Goal: Task Accomplishment & Management: Use online tool/utility

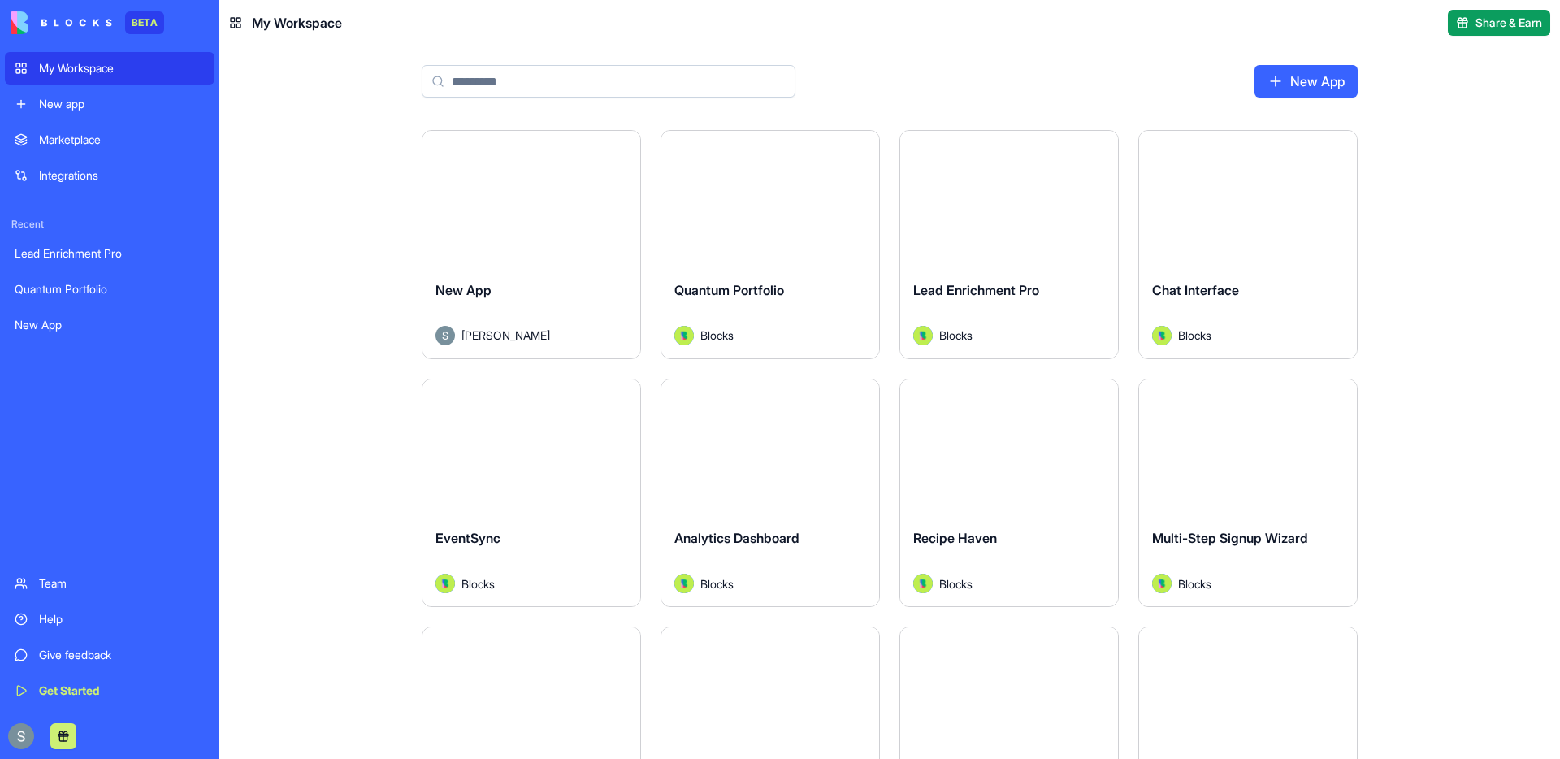
click at [84, 173] on div "Integrations" at bounding box center [122, 175] width 166 height 16
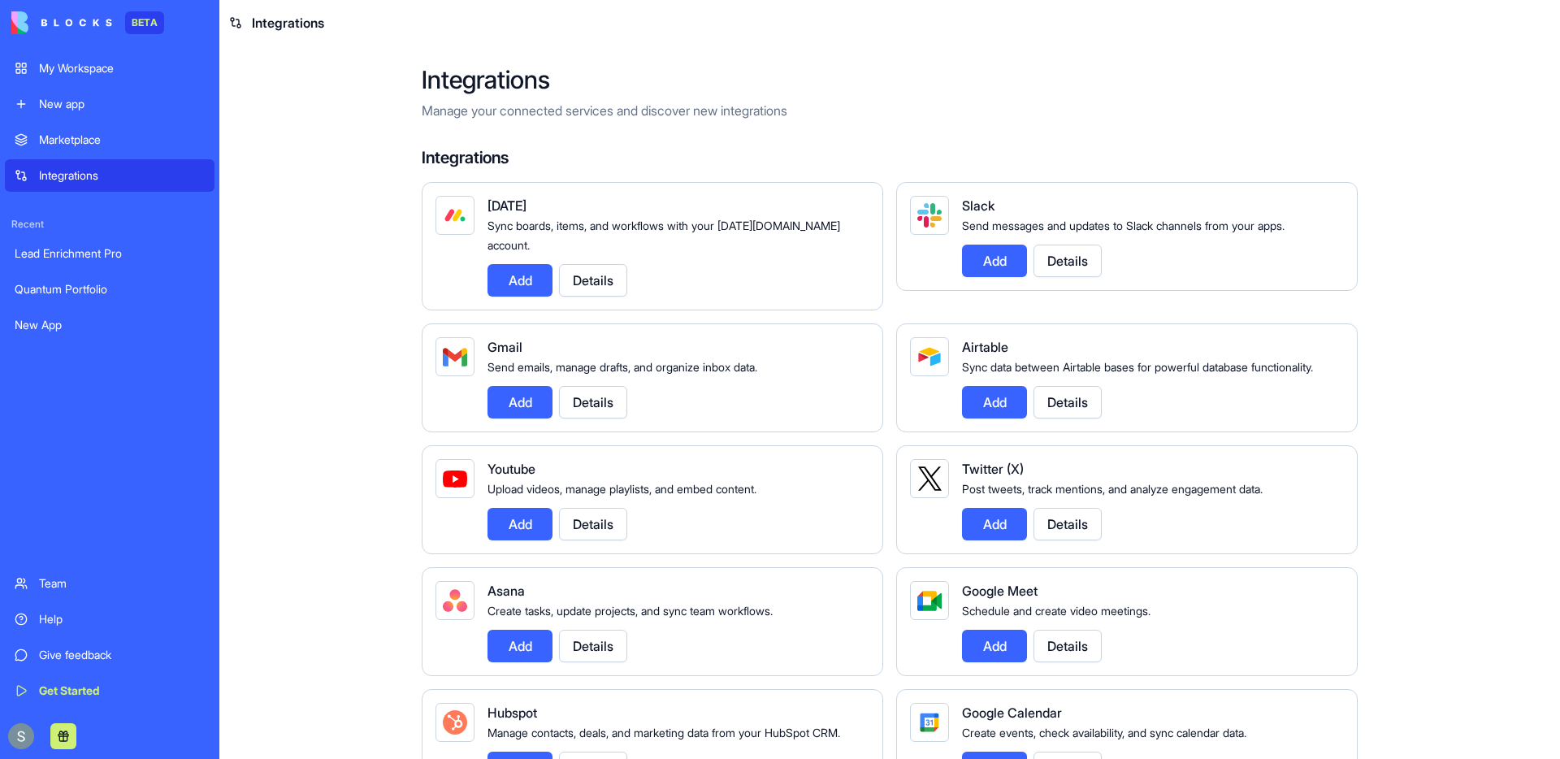
scroll to position [1536, 0]
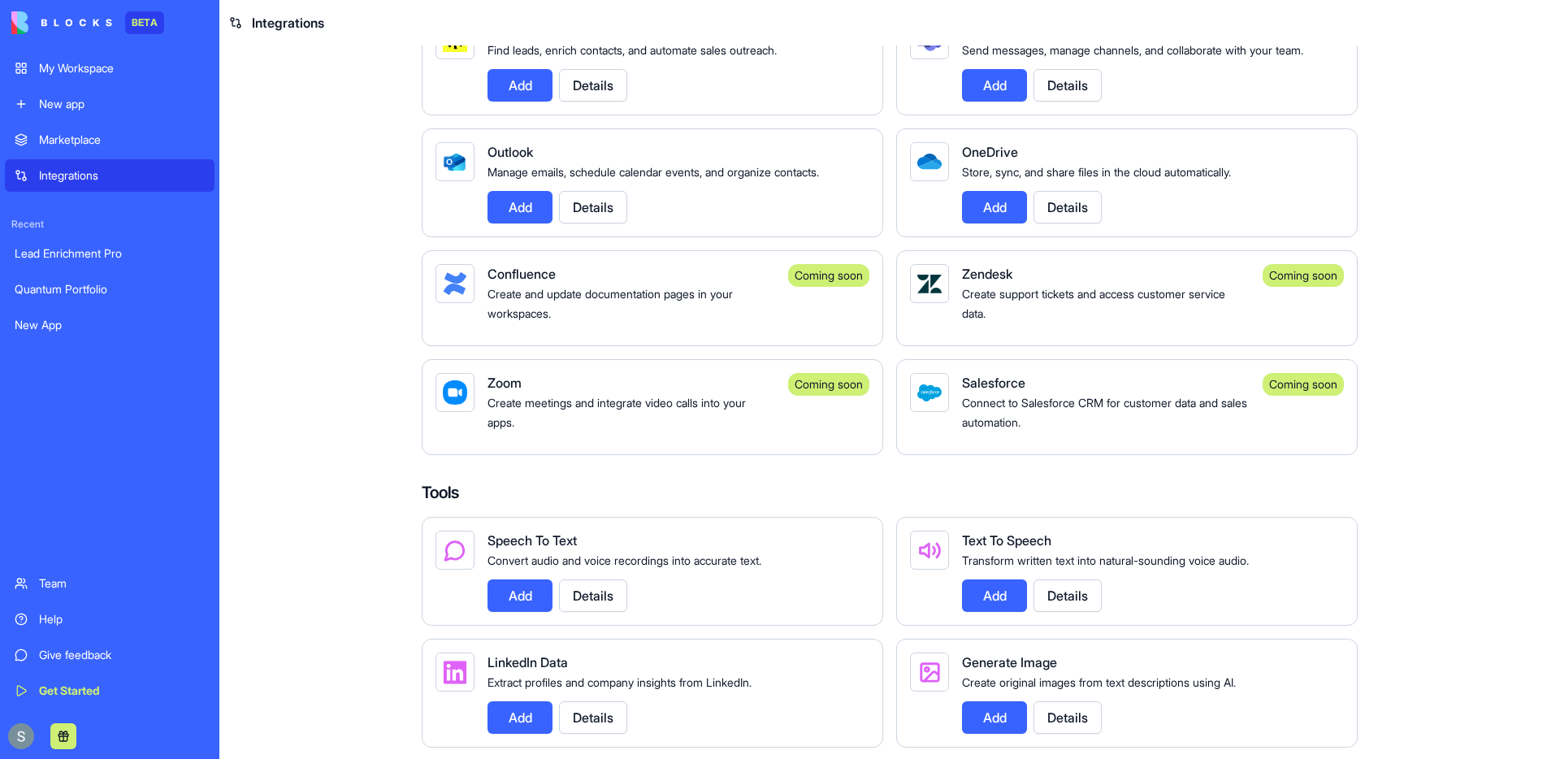
click at [818, 396] on div "Coming soon" at bounding box center [828, 384] width 81 height 23
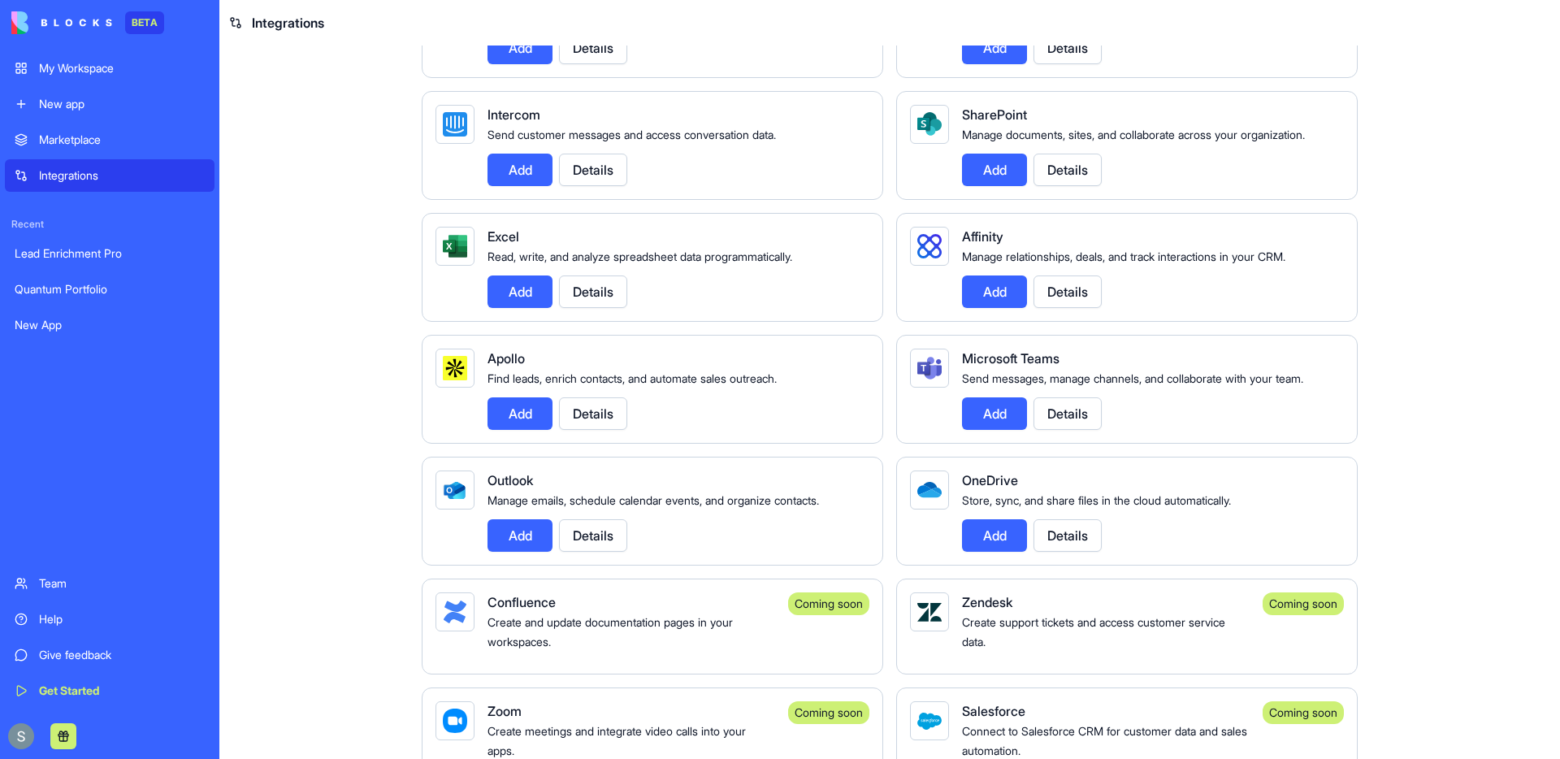
scroll to position [1209, 0]
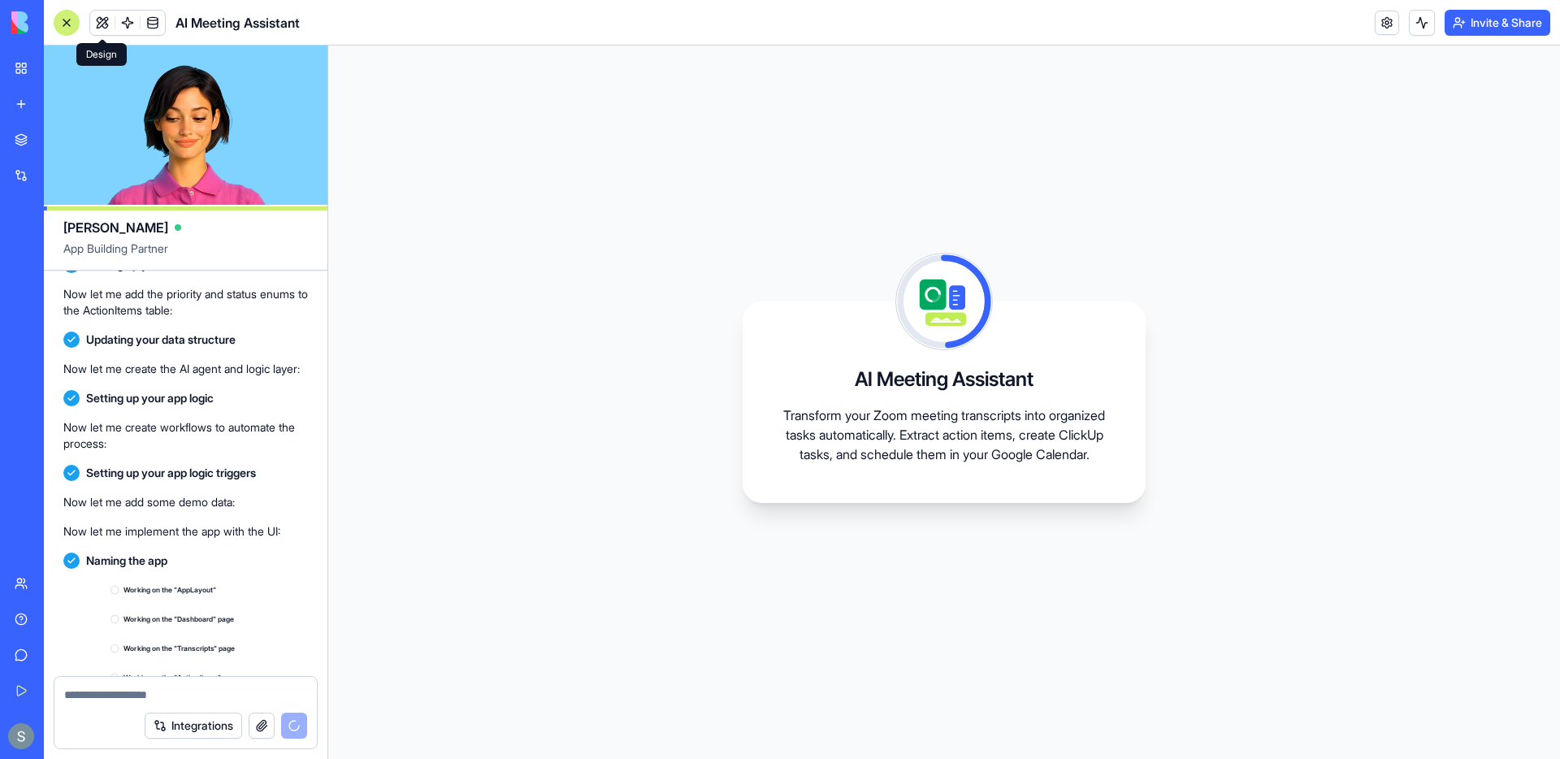
scroll to position [979, 0]
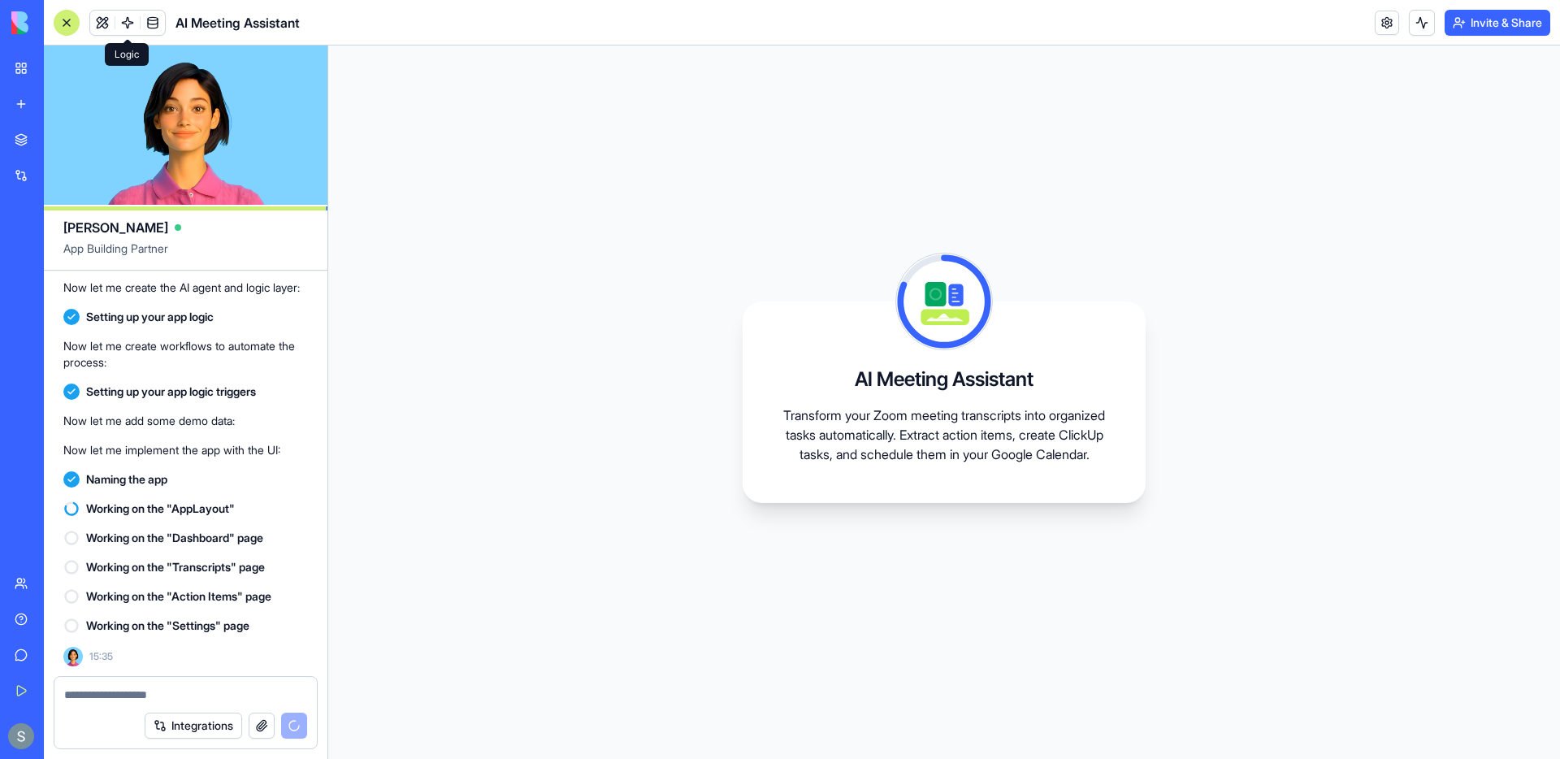
click at [124, 28] on span at bounding box center [128, 23] width 46 height 46
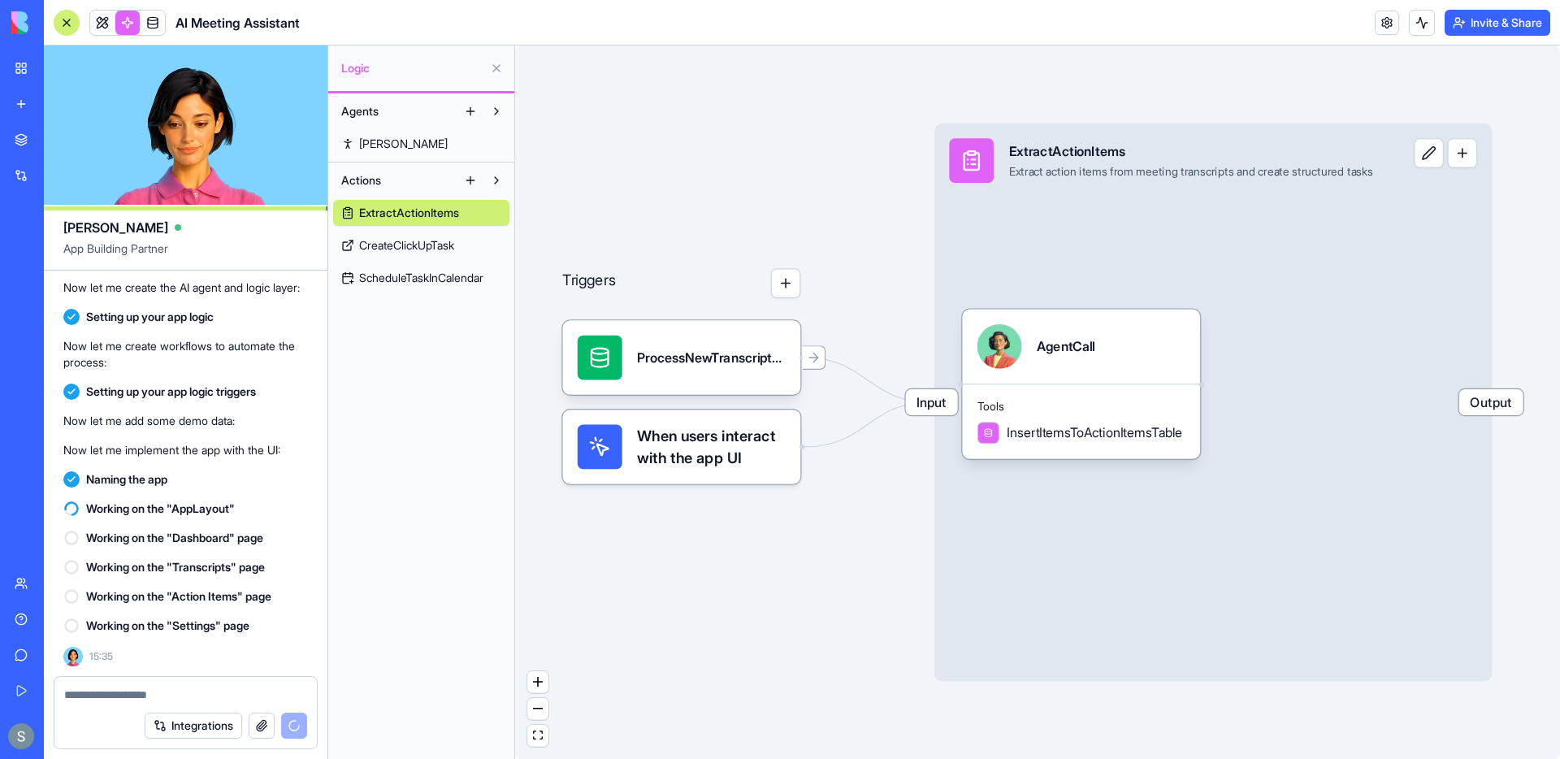
click at [383, 141] on span "[PERSON_NAME]" at bounding box center [403, 144] width 89 height 16
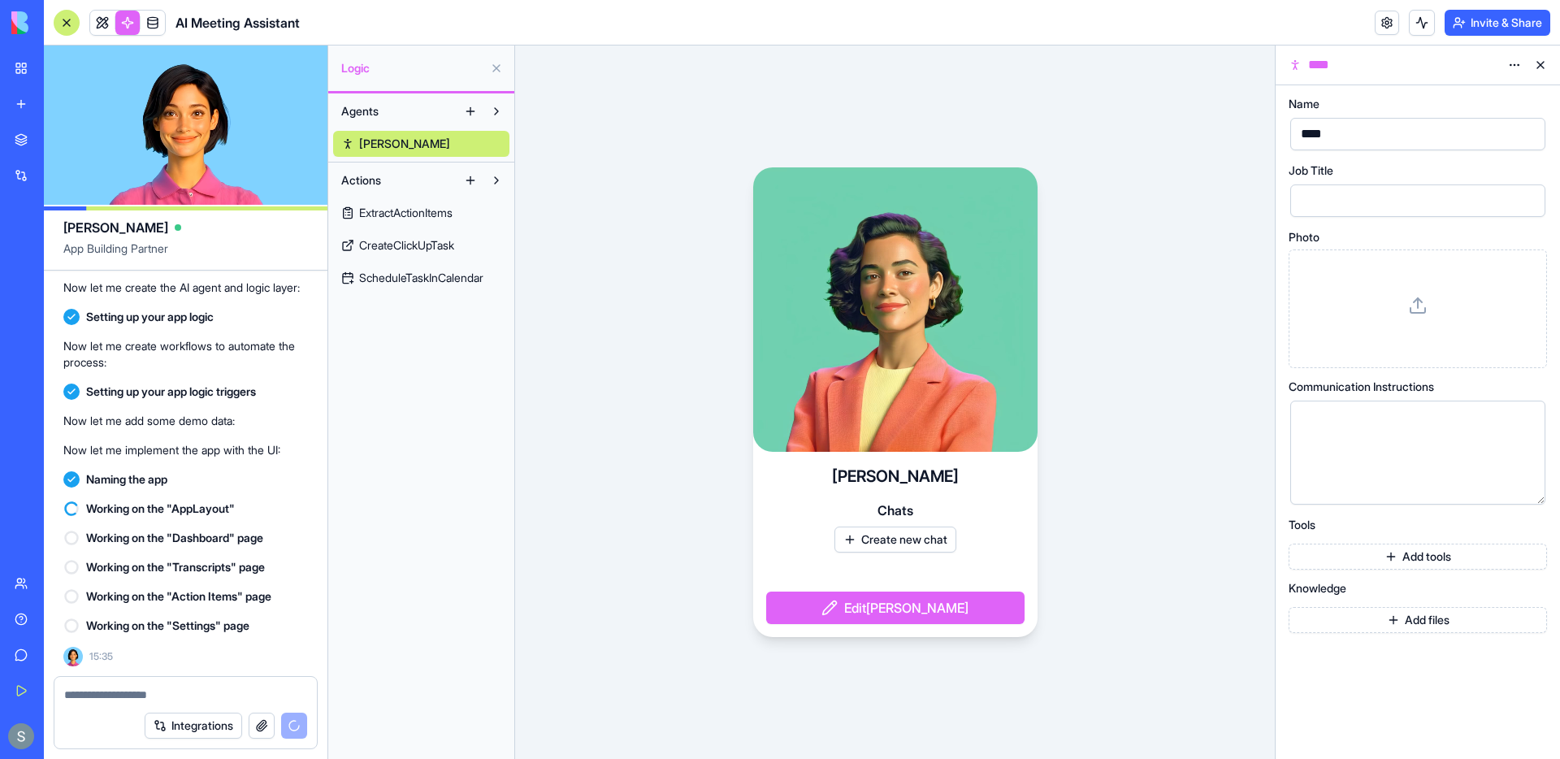
click at [393, 207] on span "ExtractActionItems" at bounding box center [405, 213] width 93 height 16
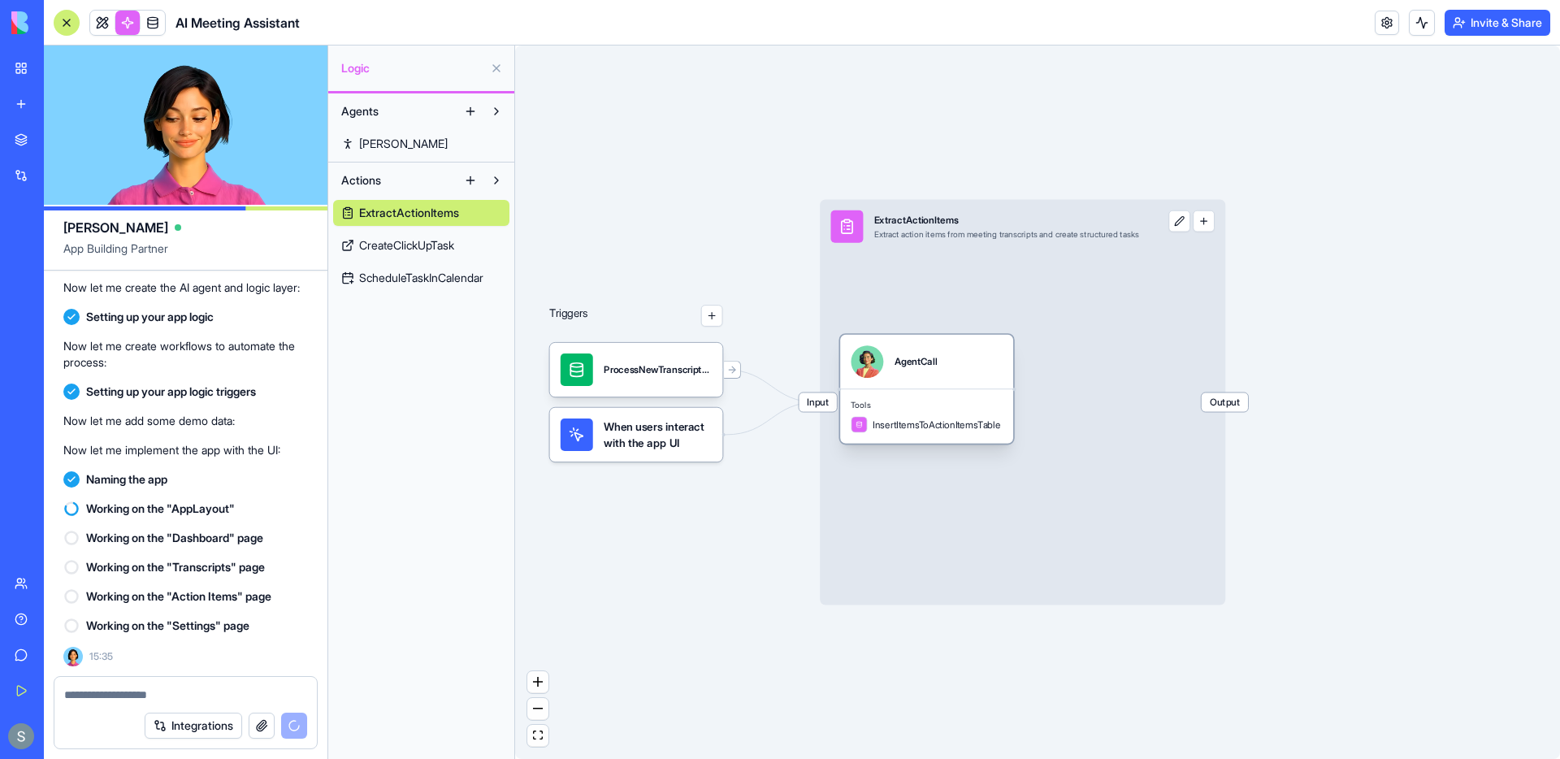
click at [923, 367] on div "AgentCall" at bounding box center [916, 362] width 42 height 14
click at [979, 371] on div "AgentCall" at bounding box center [949, 361] width 151 height 33
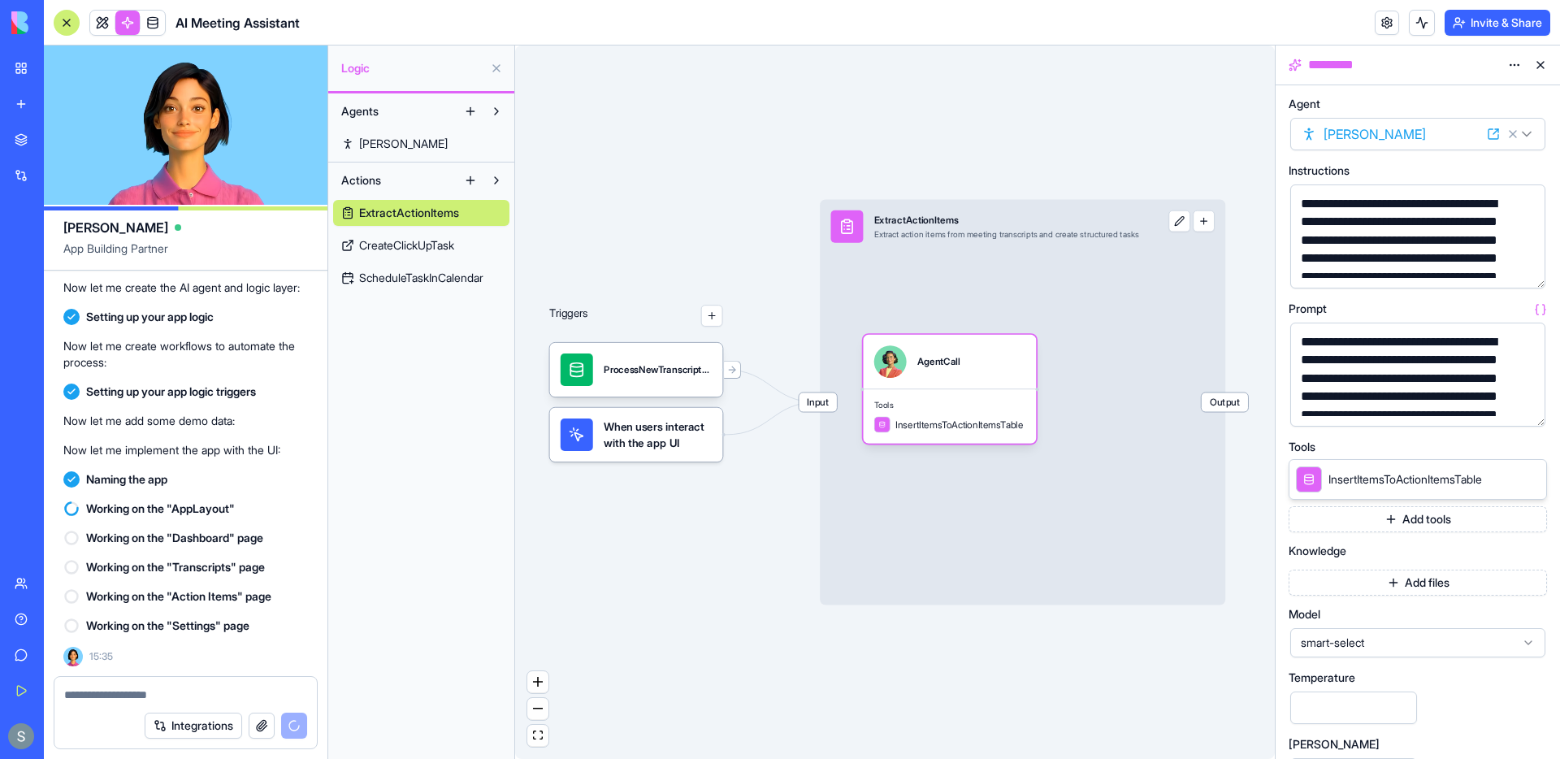
click at [1495, 134] on icon at bounding box center [1493, 134] width 13 height 13
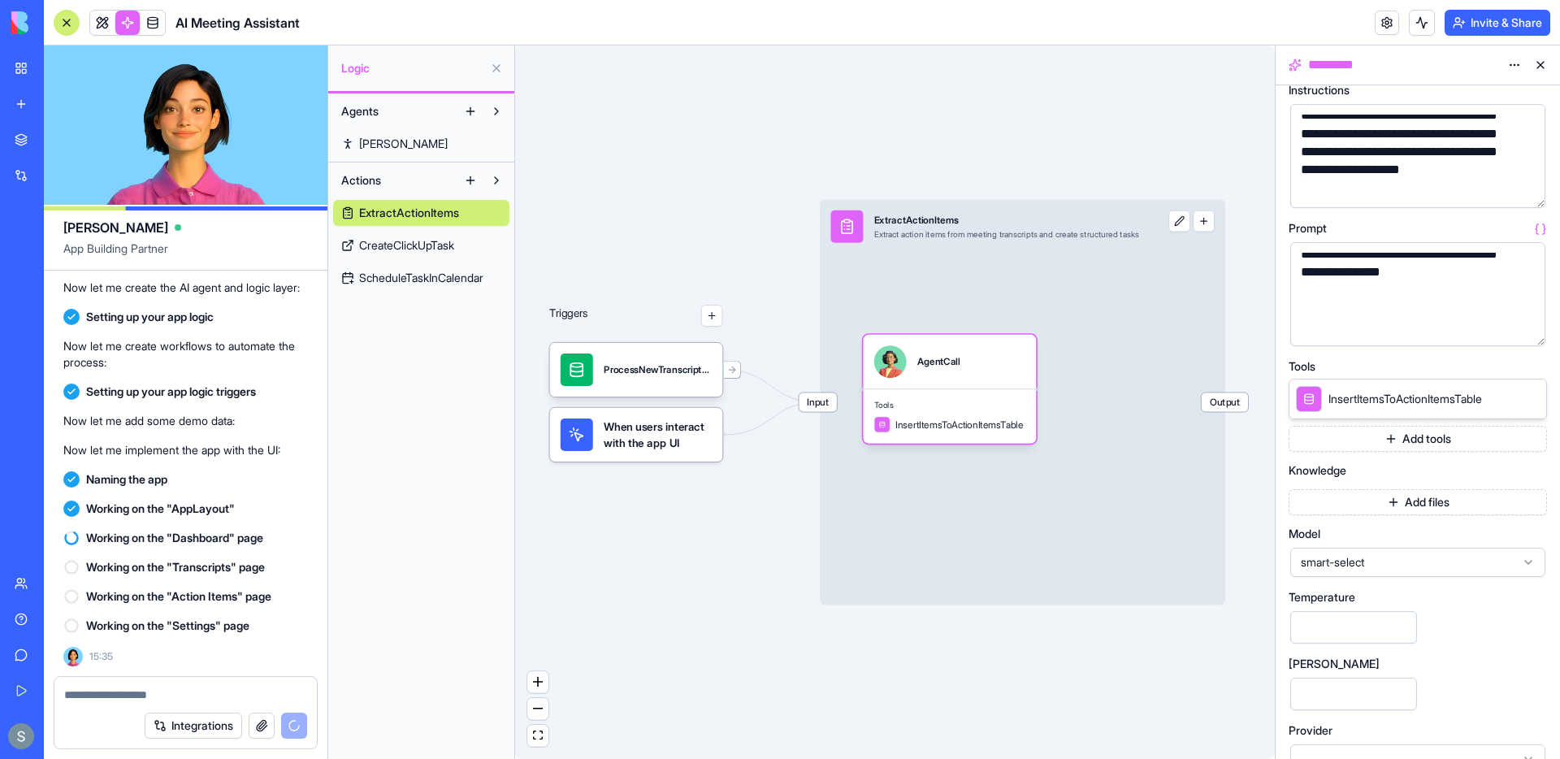
scroll to position [85, 0]
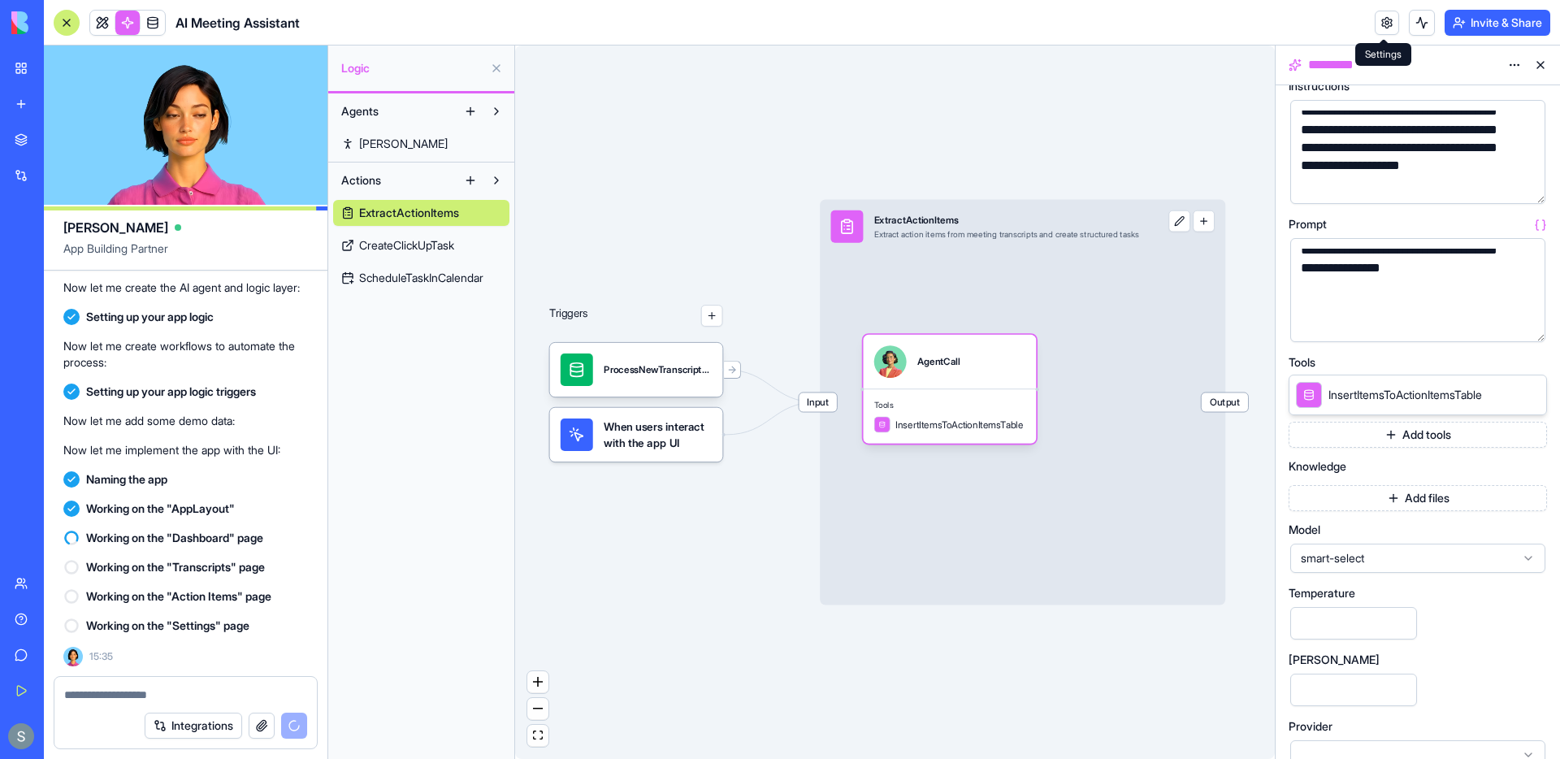
click at [1380, 24] on link at bounding box center [1387, 23] width 24 height 24
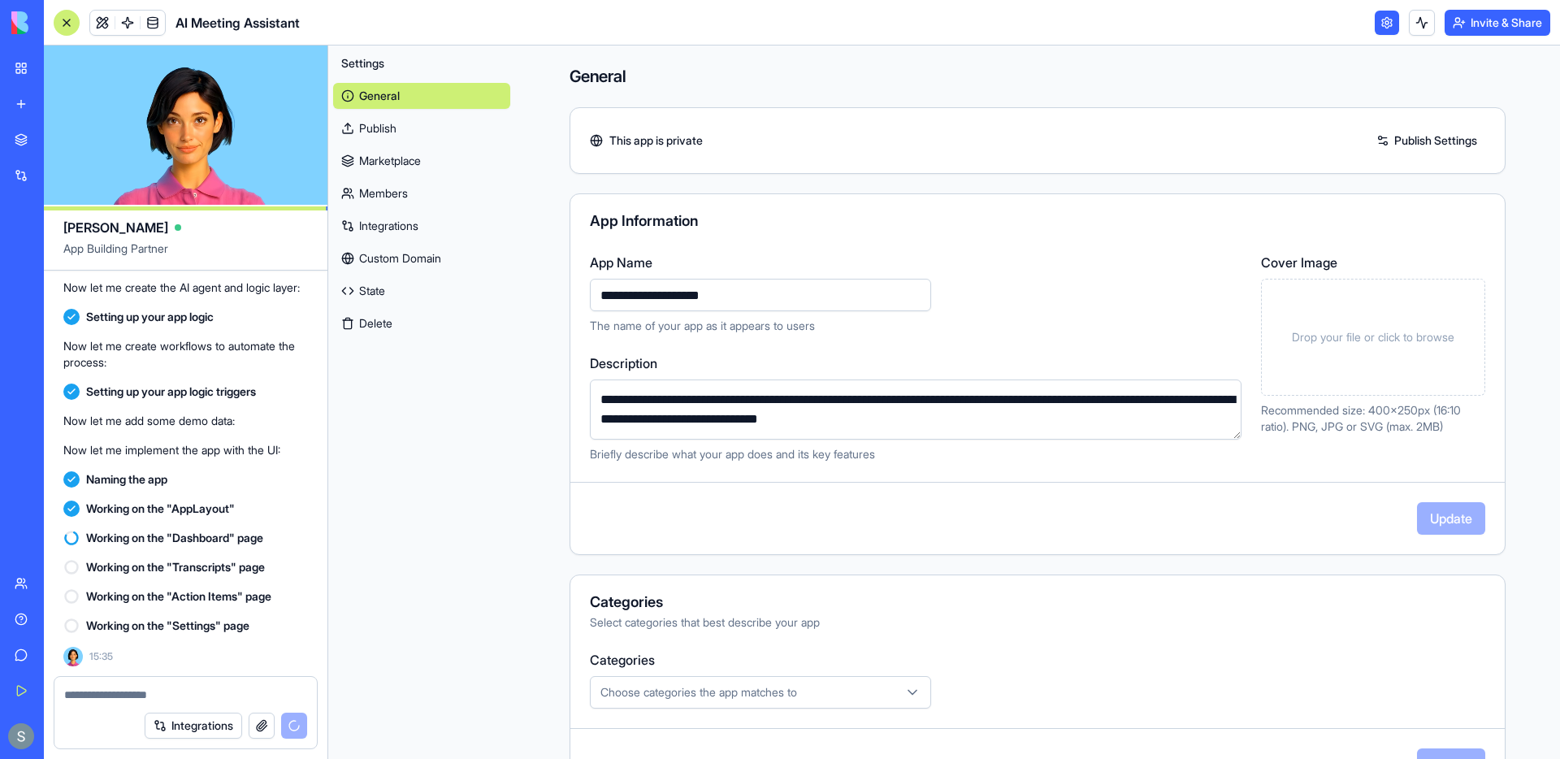
click at [390, 221] on link "Integrations" at bounding box center [421, 226] width 177 height 26
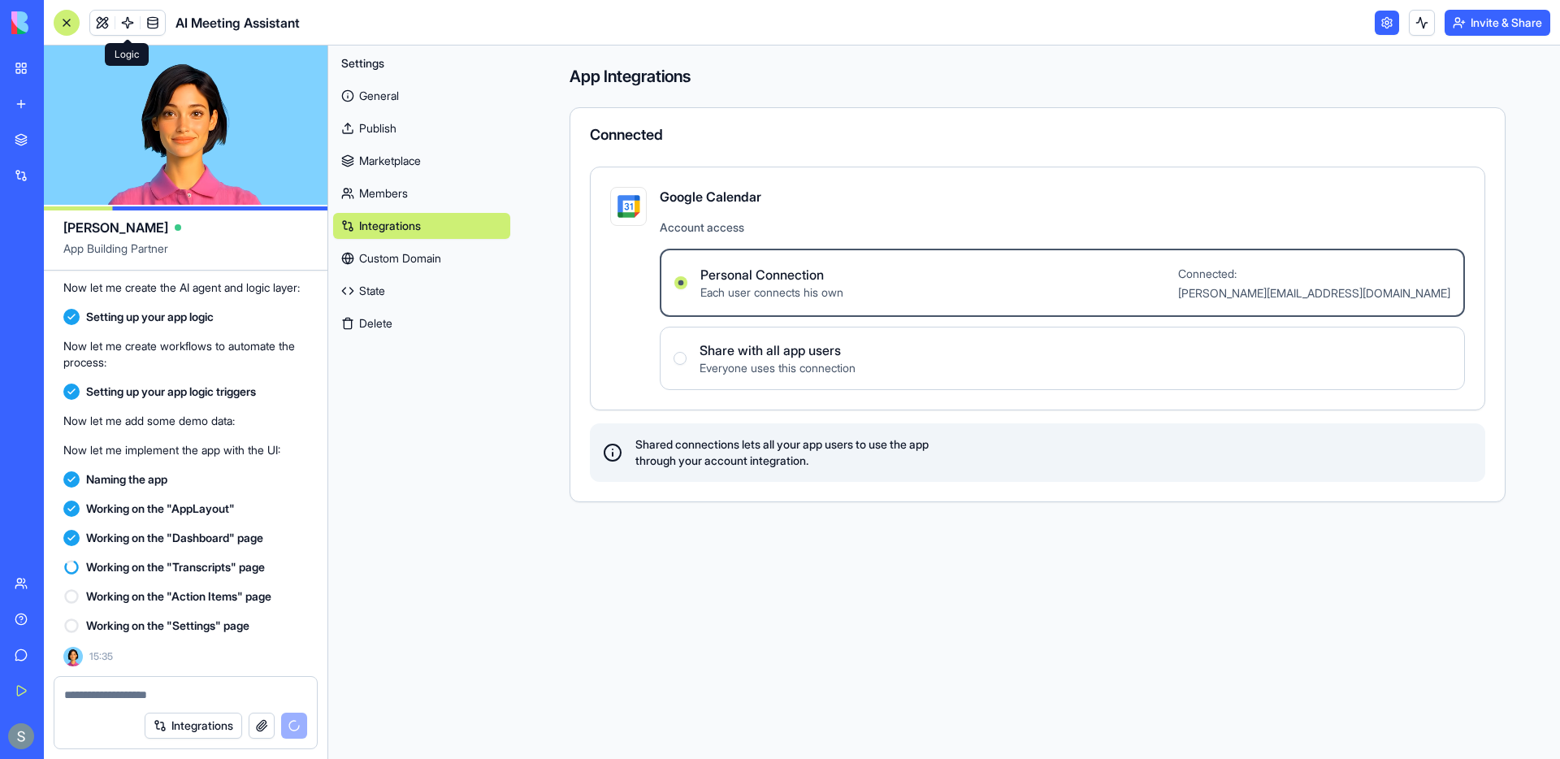
click at [123, 20] on link at bounding box center [127, 23] width 24 height 24
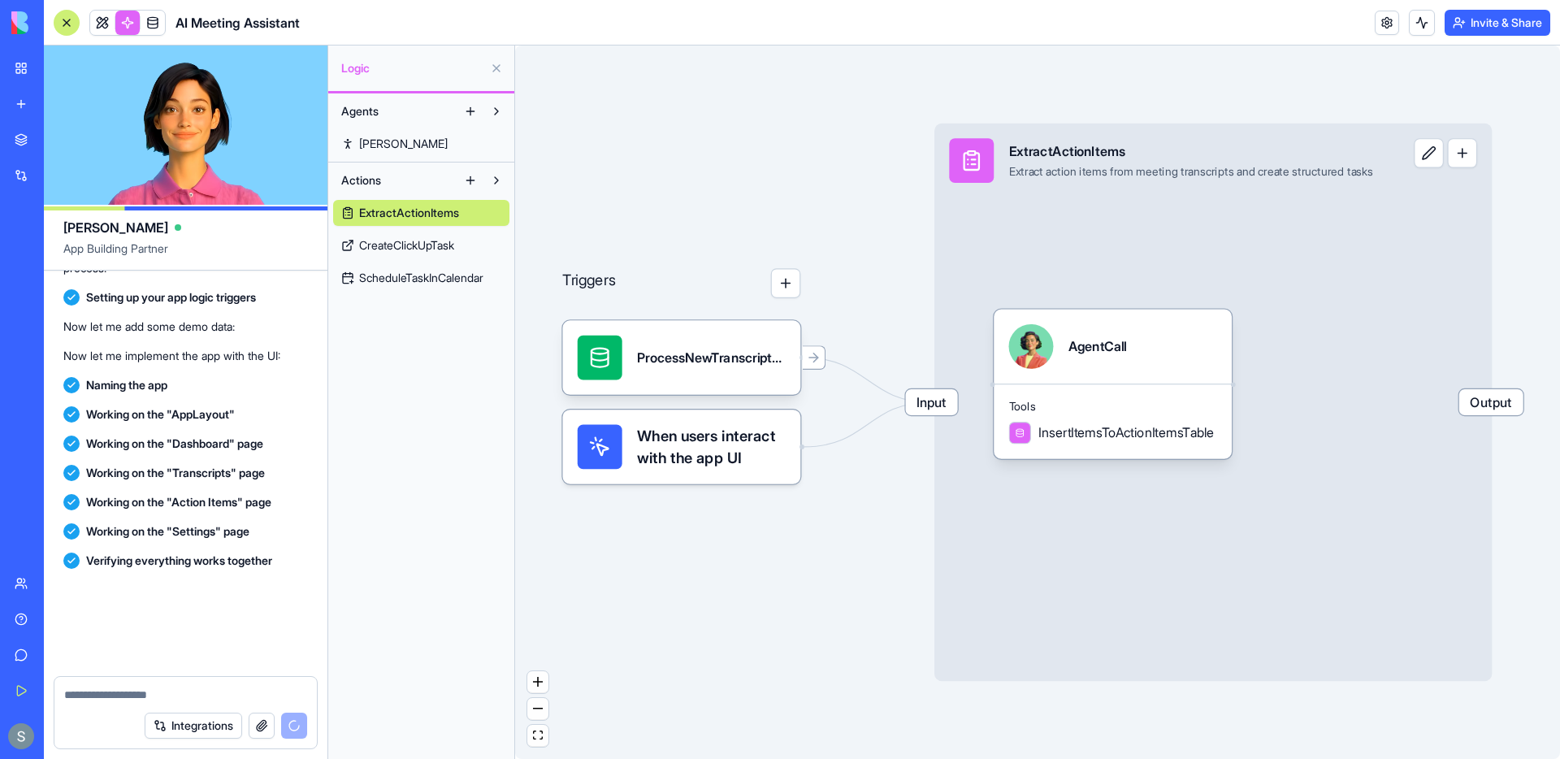
scroll to position [1334, 0]
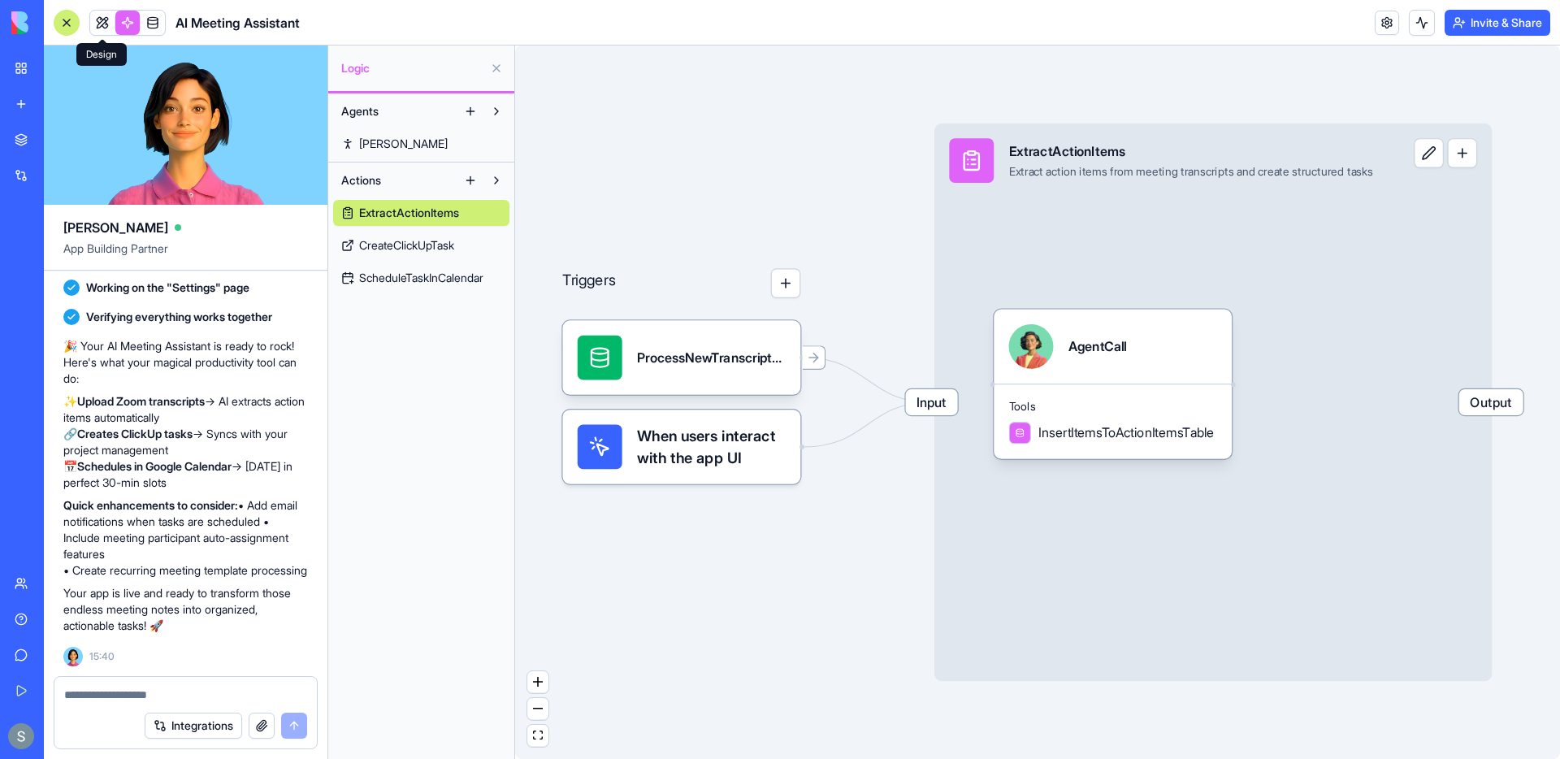
click at [100, 23] on span at bounding box center [103, 23] width 46 height 46
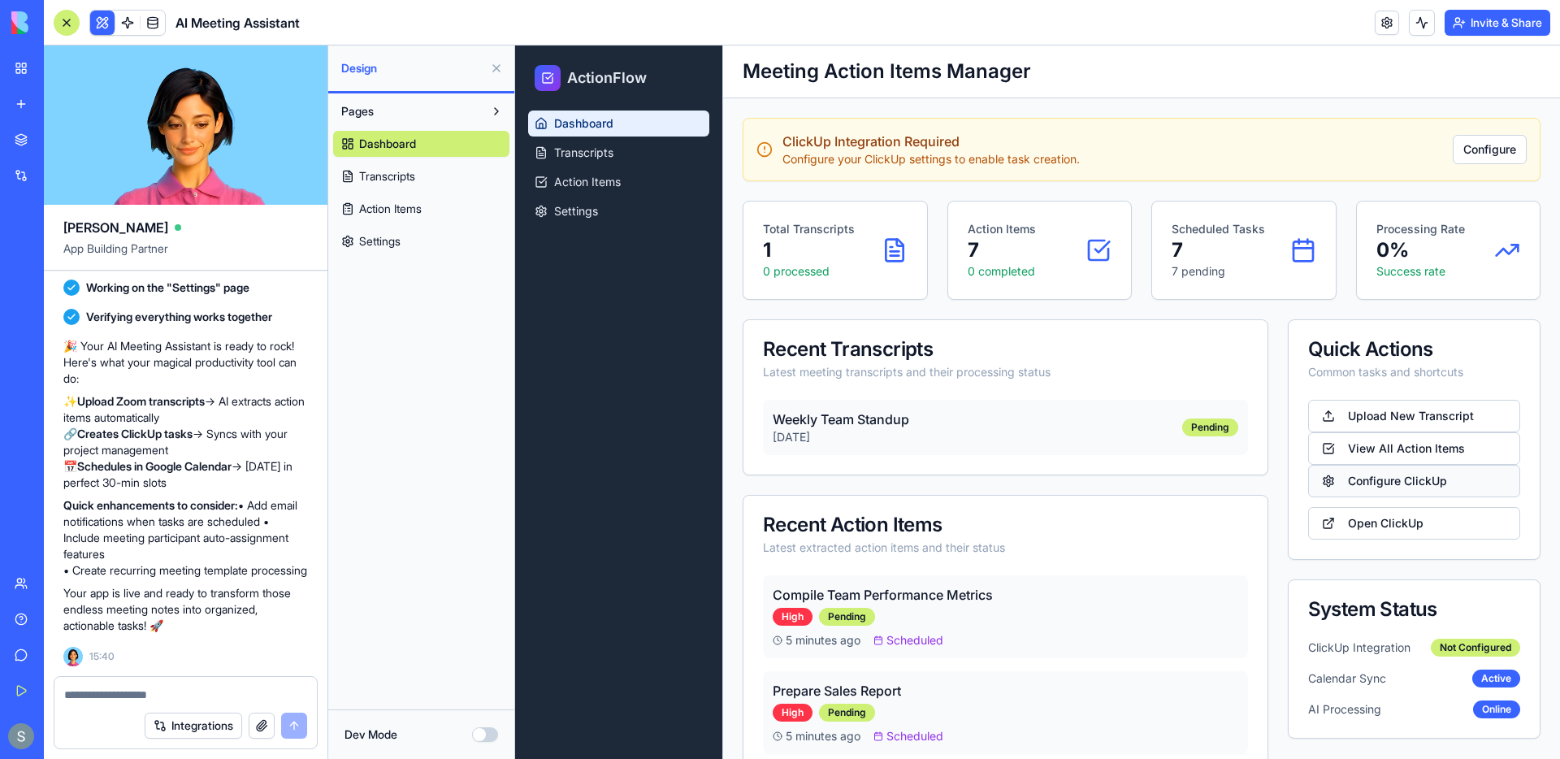
click at [1438, 481] on button "Configure ClickUp" at bounding box center [1414, 481] width 212 height 33
click at [1386, 482] on button "Configure ClickUp" at bounding box center [1414, 481] width 212 height 33
click at [1333, 480] on button "Configure ClickUp" at bounding box center [1414, 481] width 212 height 33
